Goal: Information Seeking & Learning: Learn about a topic

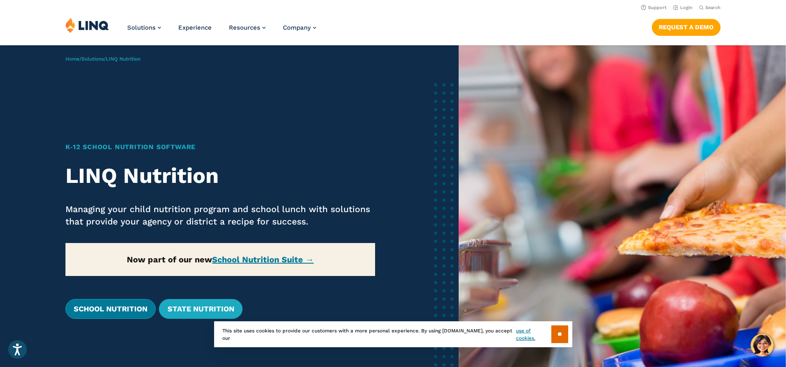
click at [133, 307] on link "School Nutrition" at bounding box center [110, 309] width 90 height 20
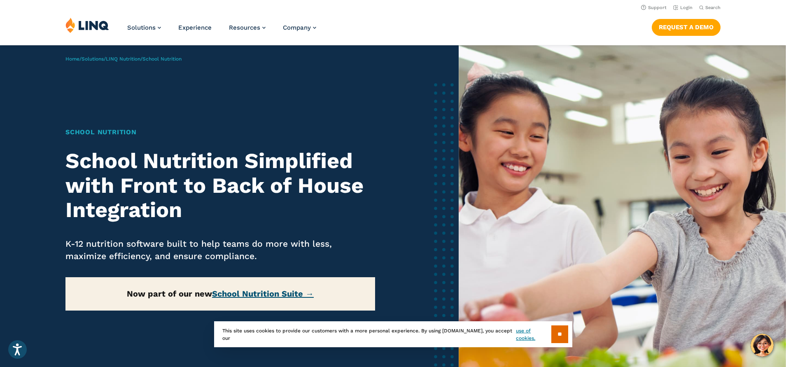
click at [225, 292] on link "School Nutrition Suite →" at bounding box center [263, 293] width 102 height 10
